Goal: Transaction & Acquisition: Purchase product/service

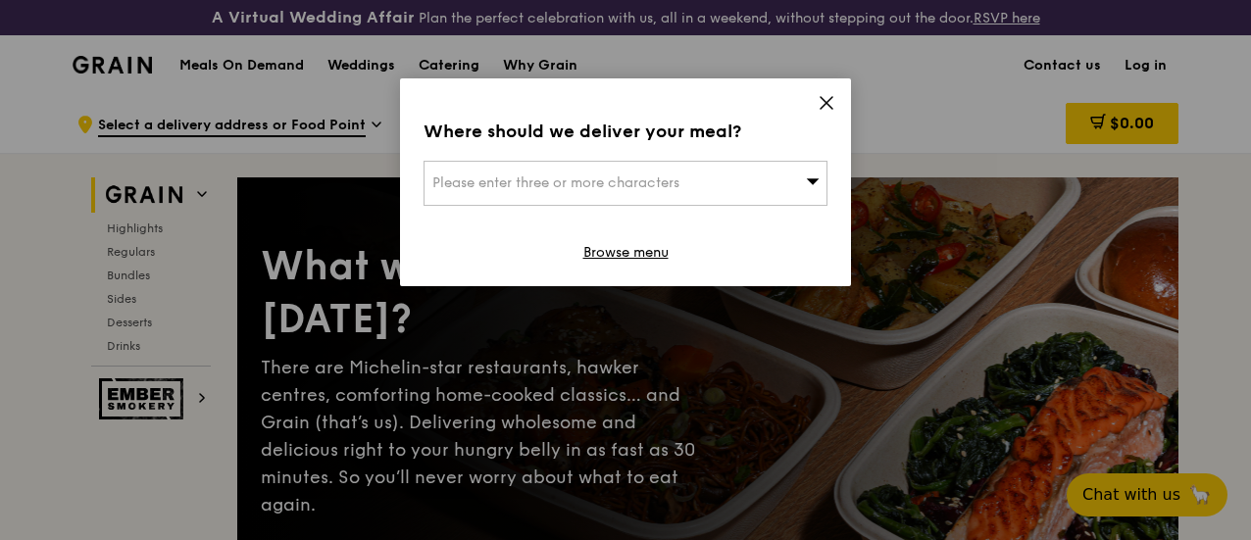
click at [669, 168] on div "Please enter three or more characters" at bounding box center [625, 183] width 404 height 45
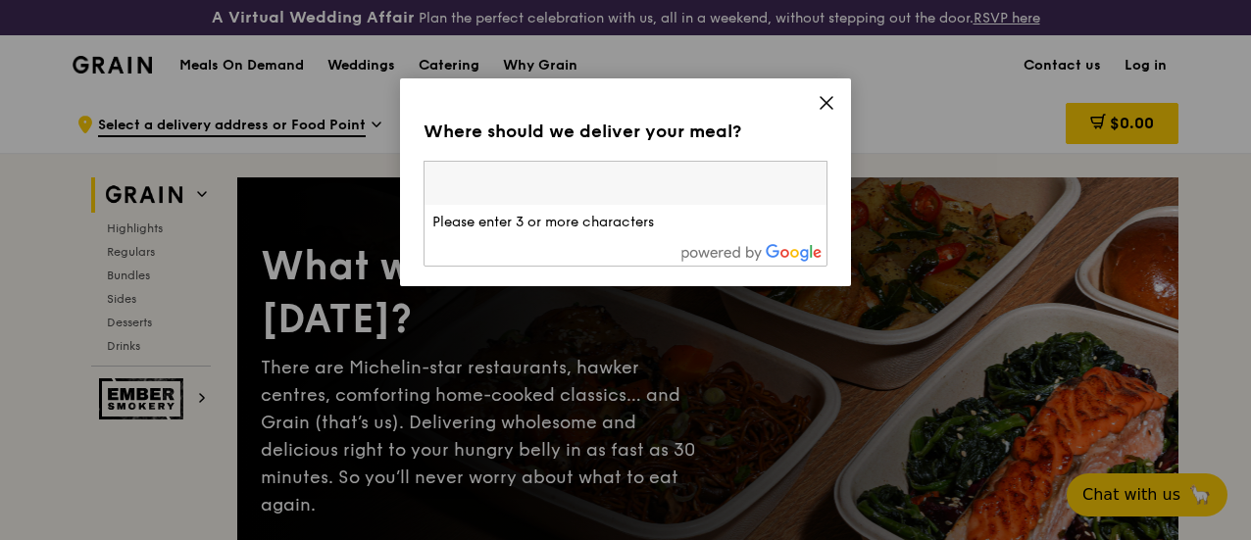
type input "6"
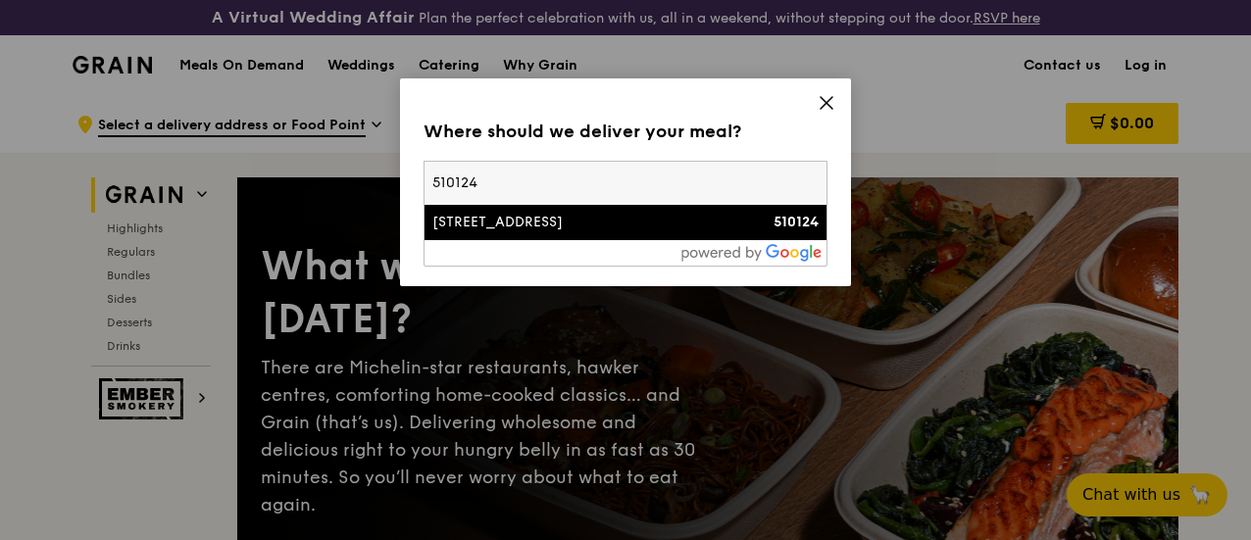
type input "510124"
click at [629, 221] on div "[STREET_ADDRESS]" at bounding box center [577, 223] width 290 height 20
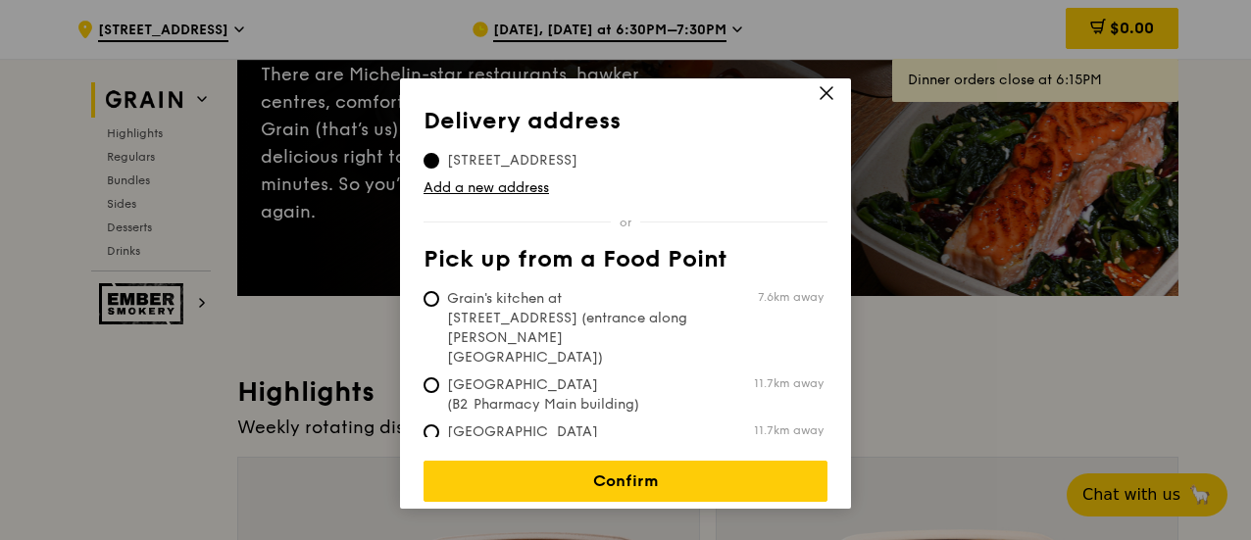
scroll to position [294, 0]
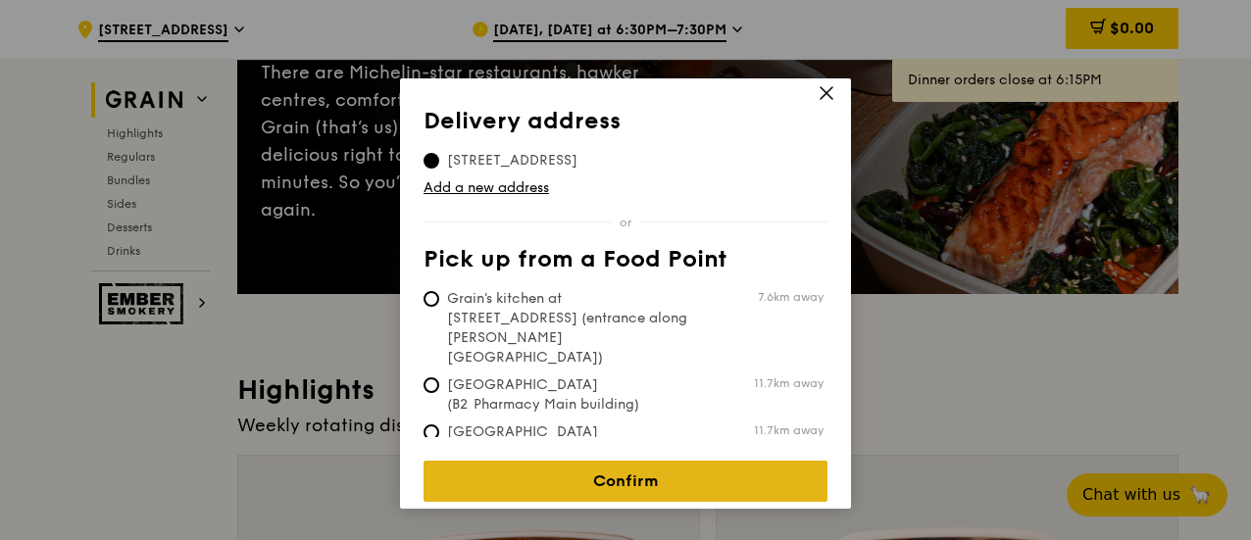
click at [621, 461] on link "Confirm" at bounding box center [625, 481] width 404 height 41
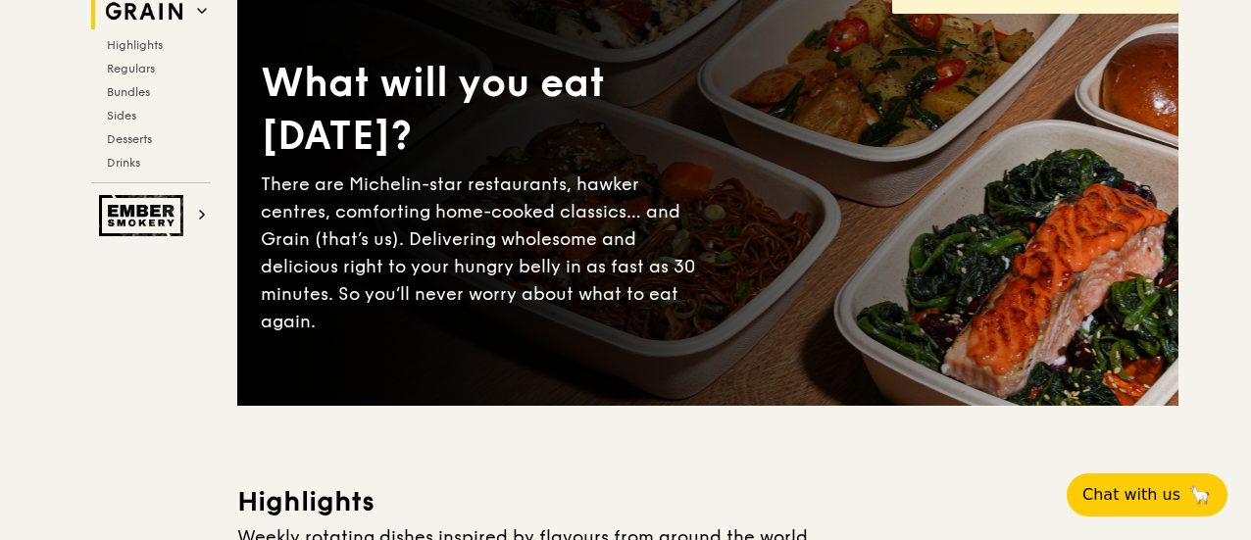
scroll to position [98, 0]
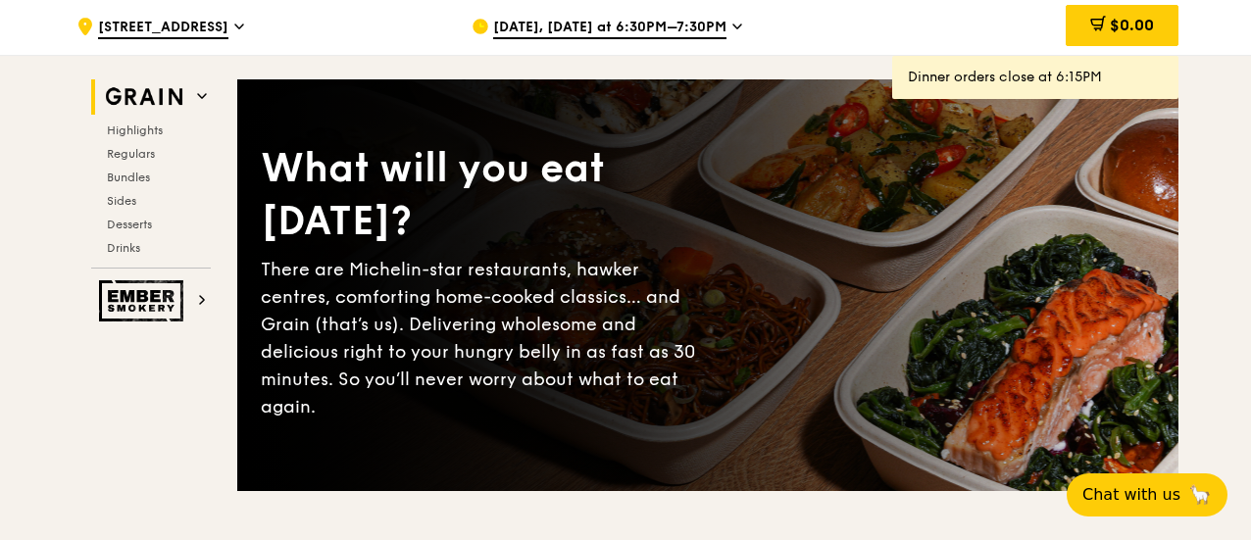
click at [695, 39] on span "[DATE], [DATE] at 6:30PM–7:30PM" at bounding box center [609, 29] width 233 height 22
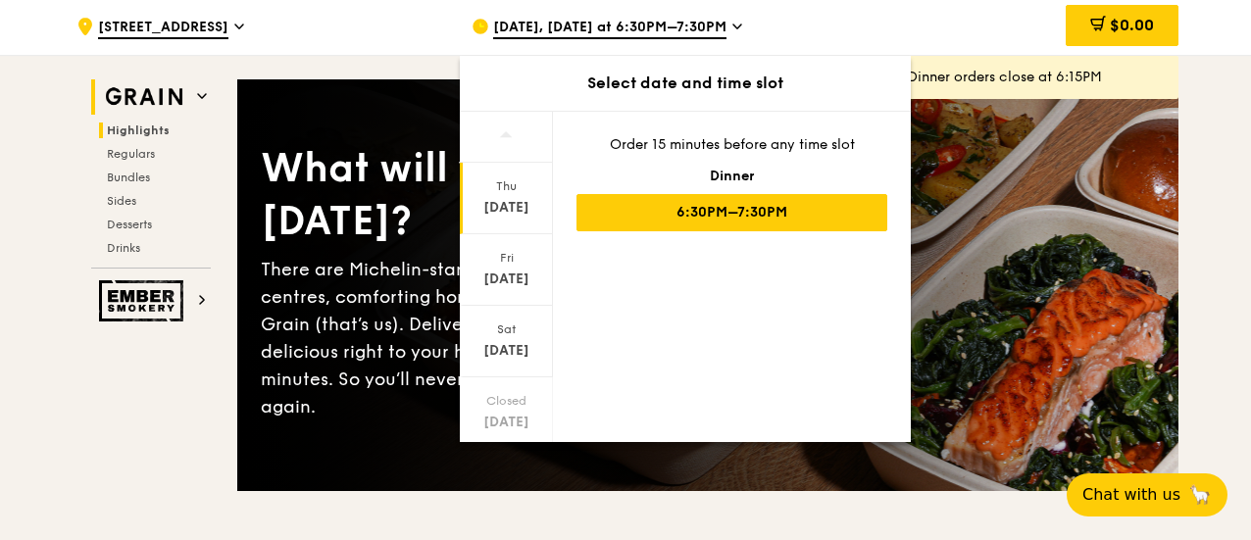
click at [137, 137] on span "Highlights" at bounding box center [138, 131] width 63 height 14
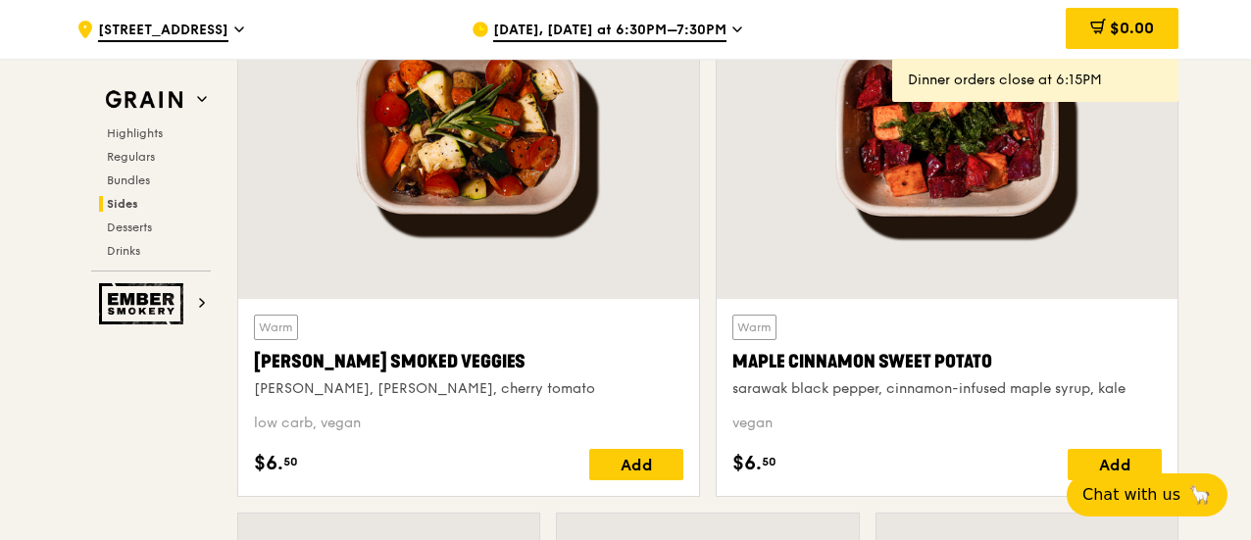
scroll to position [4624, 0]
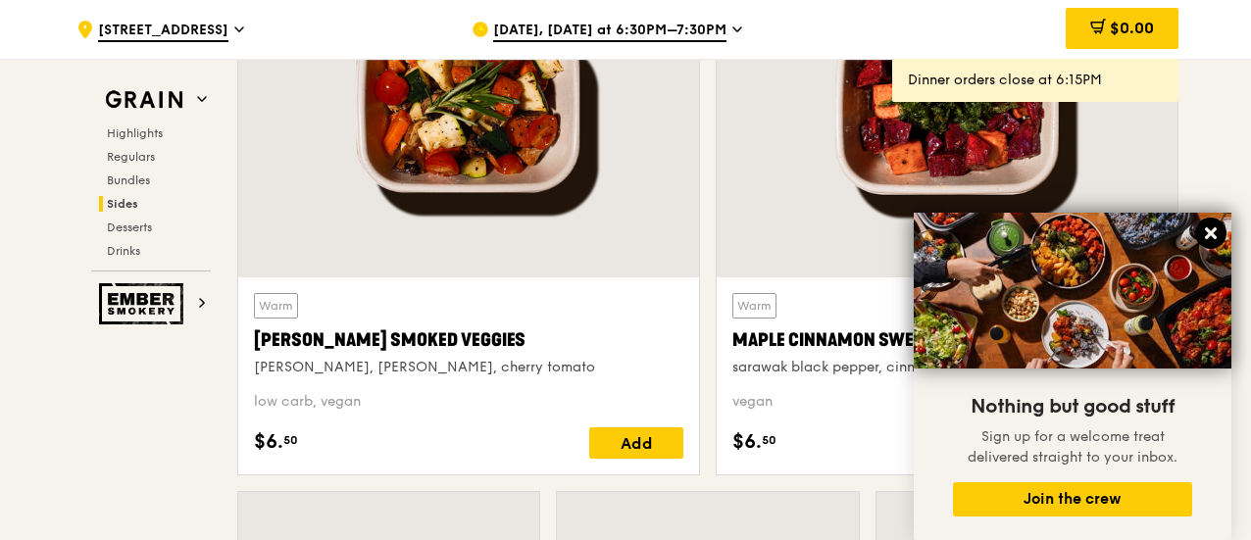
click at [1222, 225] on button at bounding box center [1210, 233] width 31 height 31
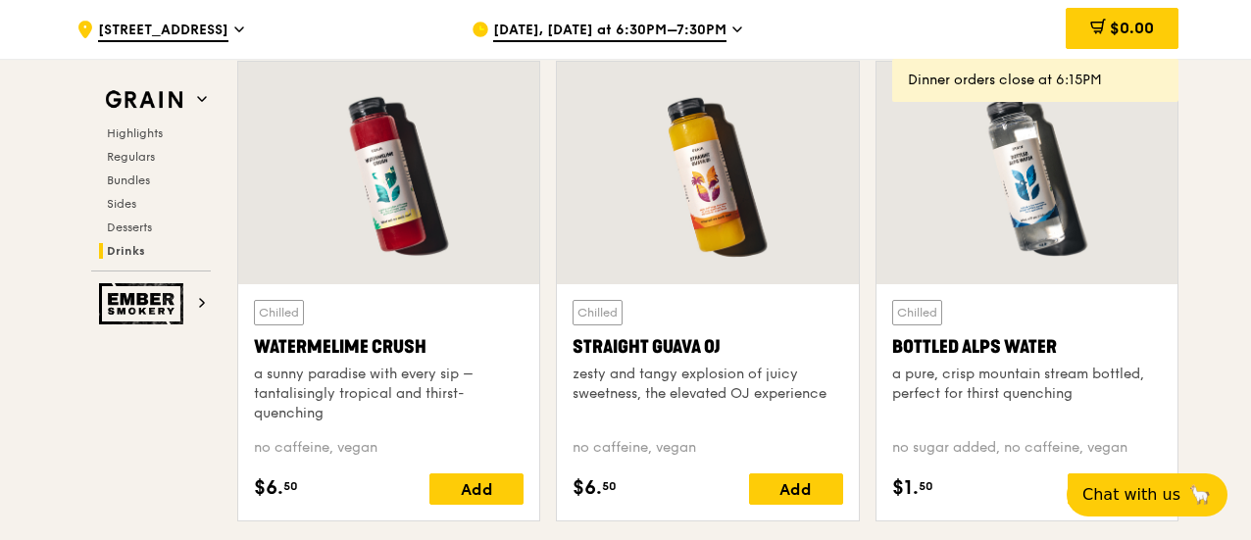
scroll to position [7958, 0]
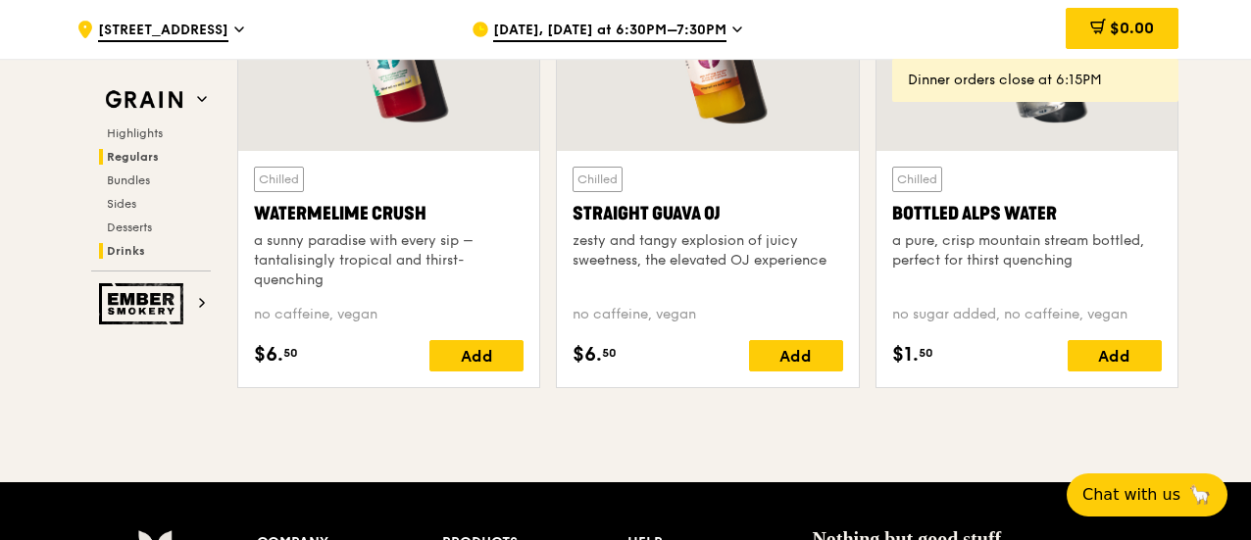
click at [157, 152] on span "Regulars" at bounding box center [133, 157] width 52 height 14
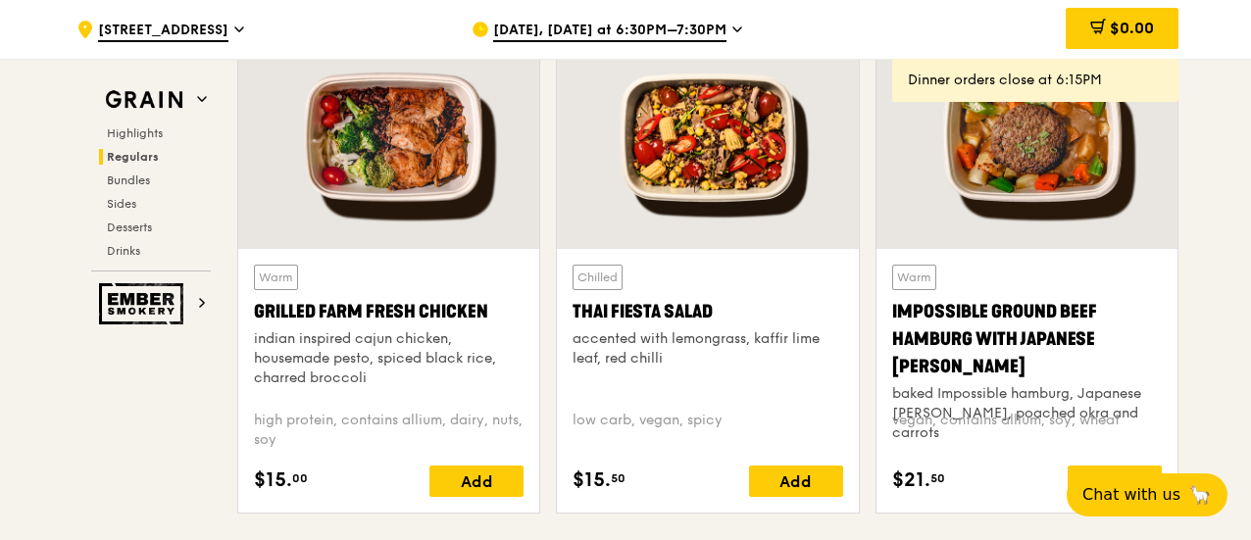
scroll to position [2417, 0]
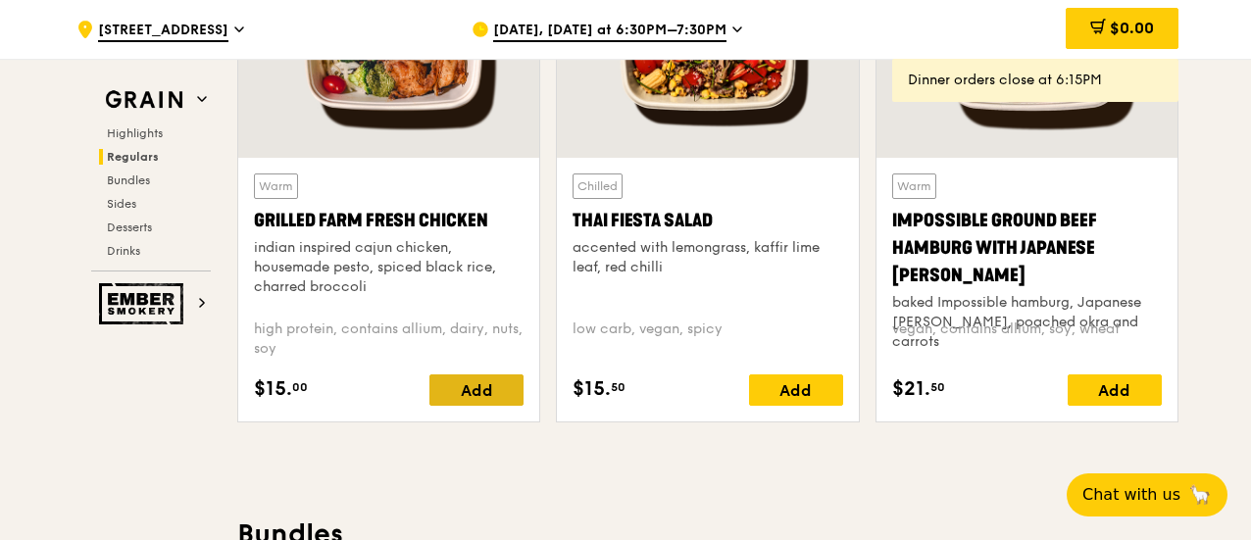
click at [448, 406] on div "Add" at bounding box center [476, 389] width 94 height 31
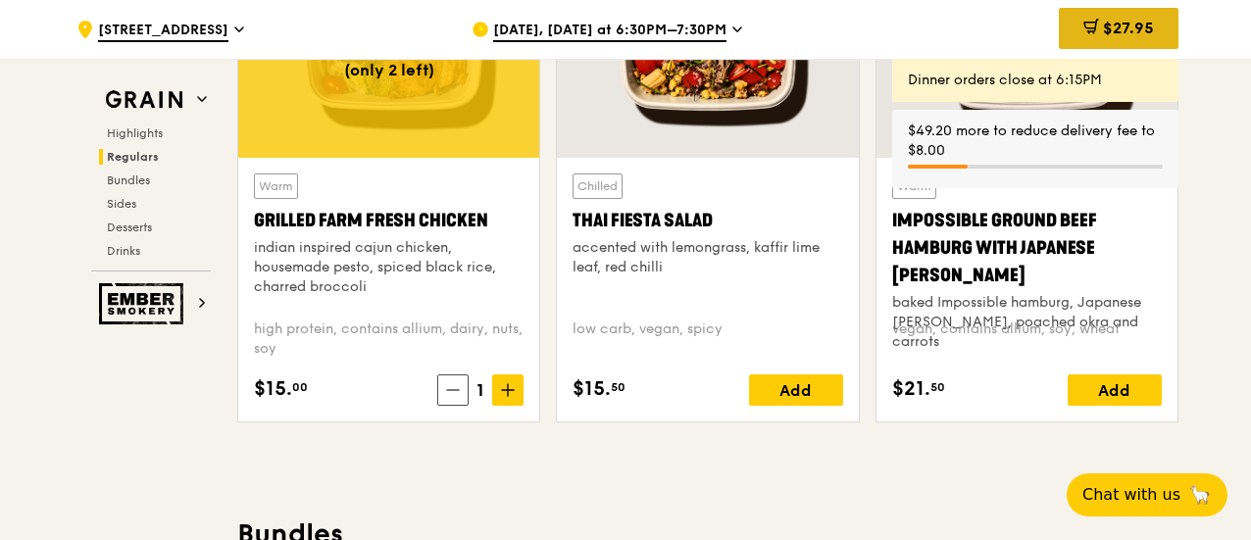
click at [1110, 28] on span "$27.95" at bounding box center [1128, 28] width 51 height 19
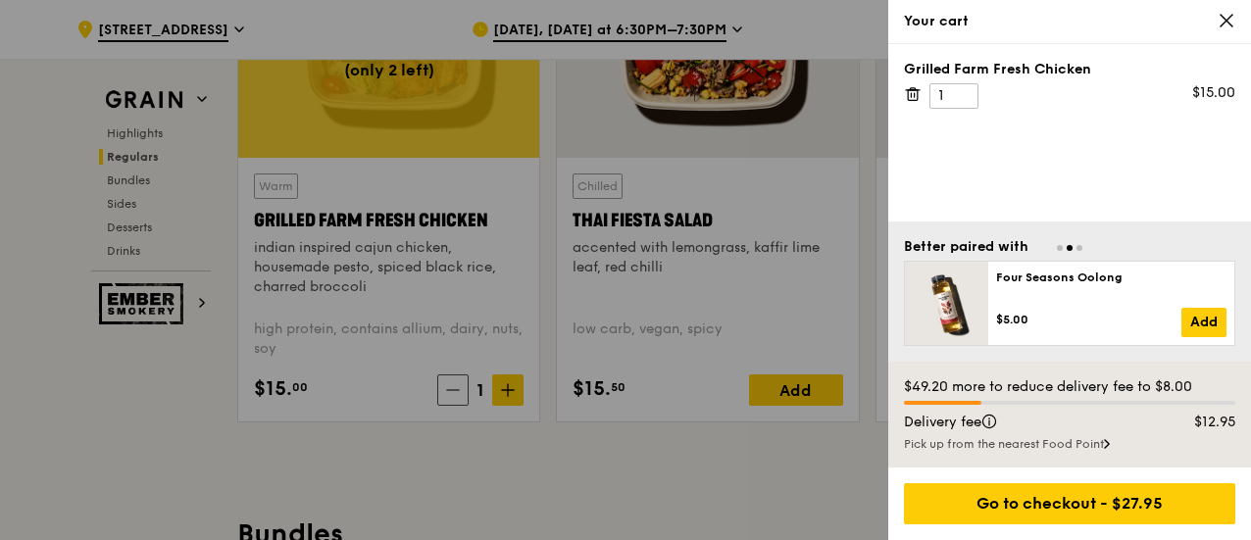
click at [903, 93] on div "Grilled Farm Fresh Chicken 1 $15.00" at bounding box center [1069, 132] width 363 height 177
